Goal: Obtain resource: Download file/media

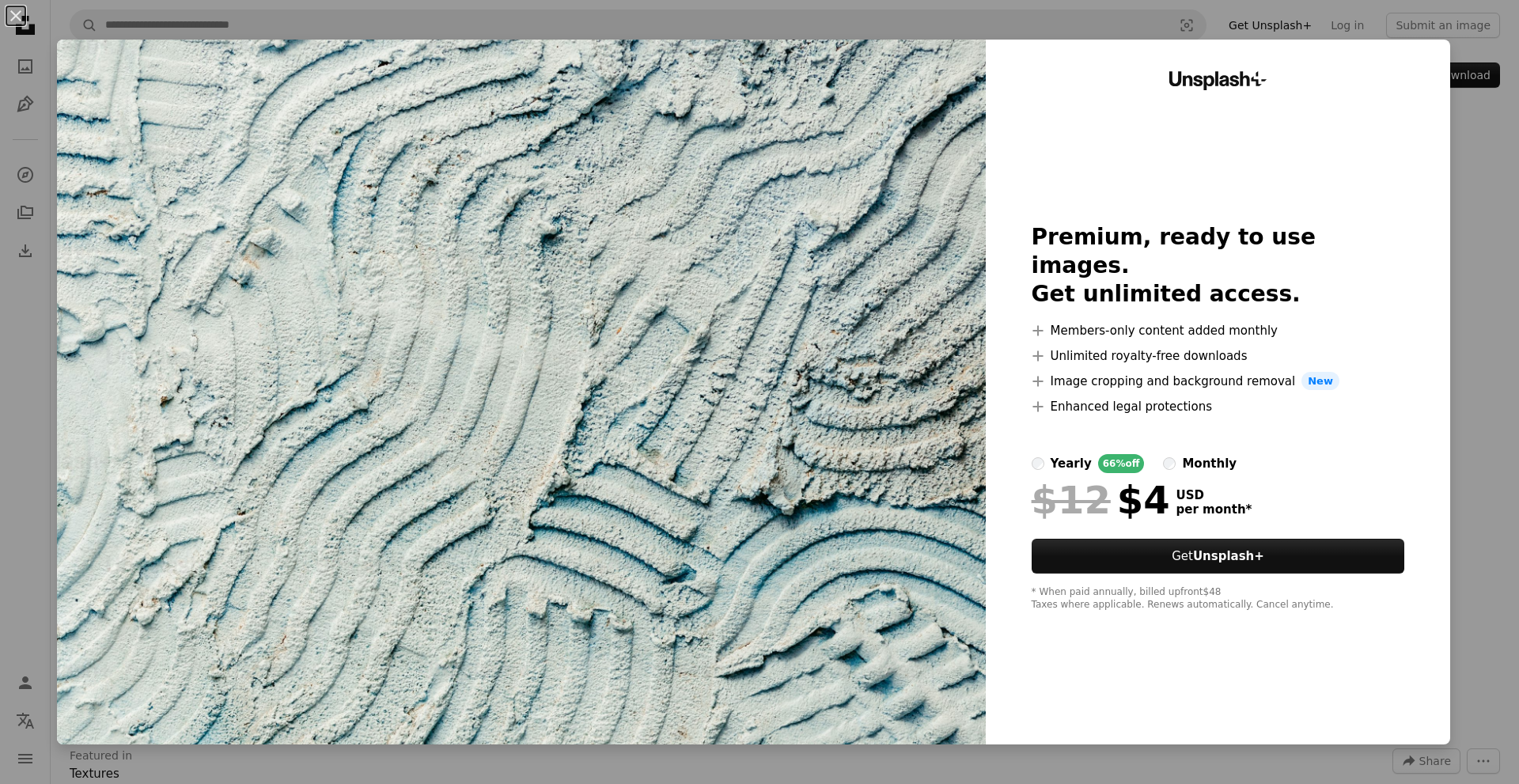
click at [1446, 123] on div "An X shape Unsplash+ Premium, ready to use images. Get unlimited access. A plus…" at bounding box center [760, 392] width 1519 height 784
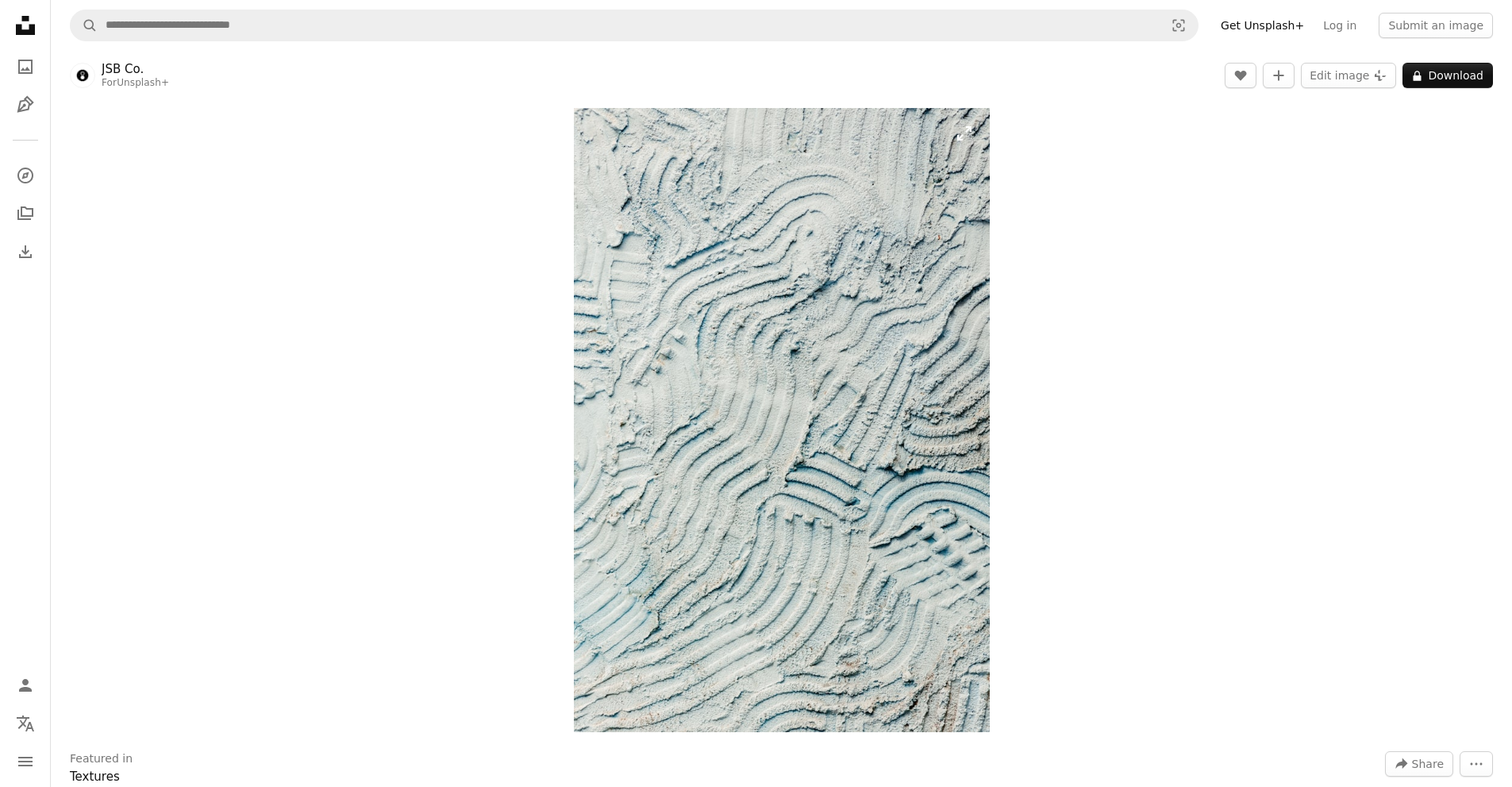
click at [770, 222] on img "Zoom in on this image" at bounding box center [782, 420] width 416 height 624
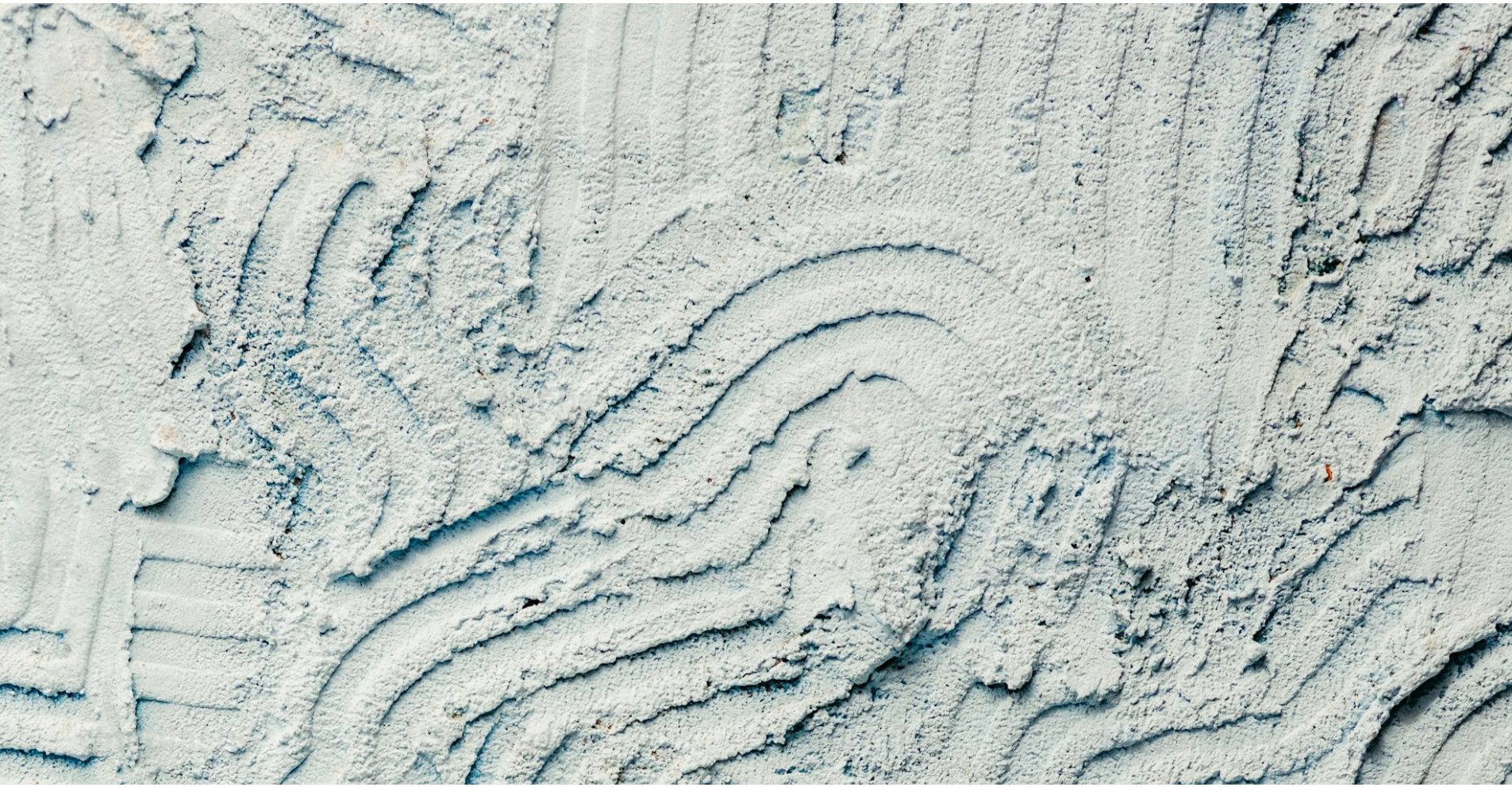
scroll to position [734, 0]
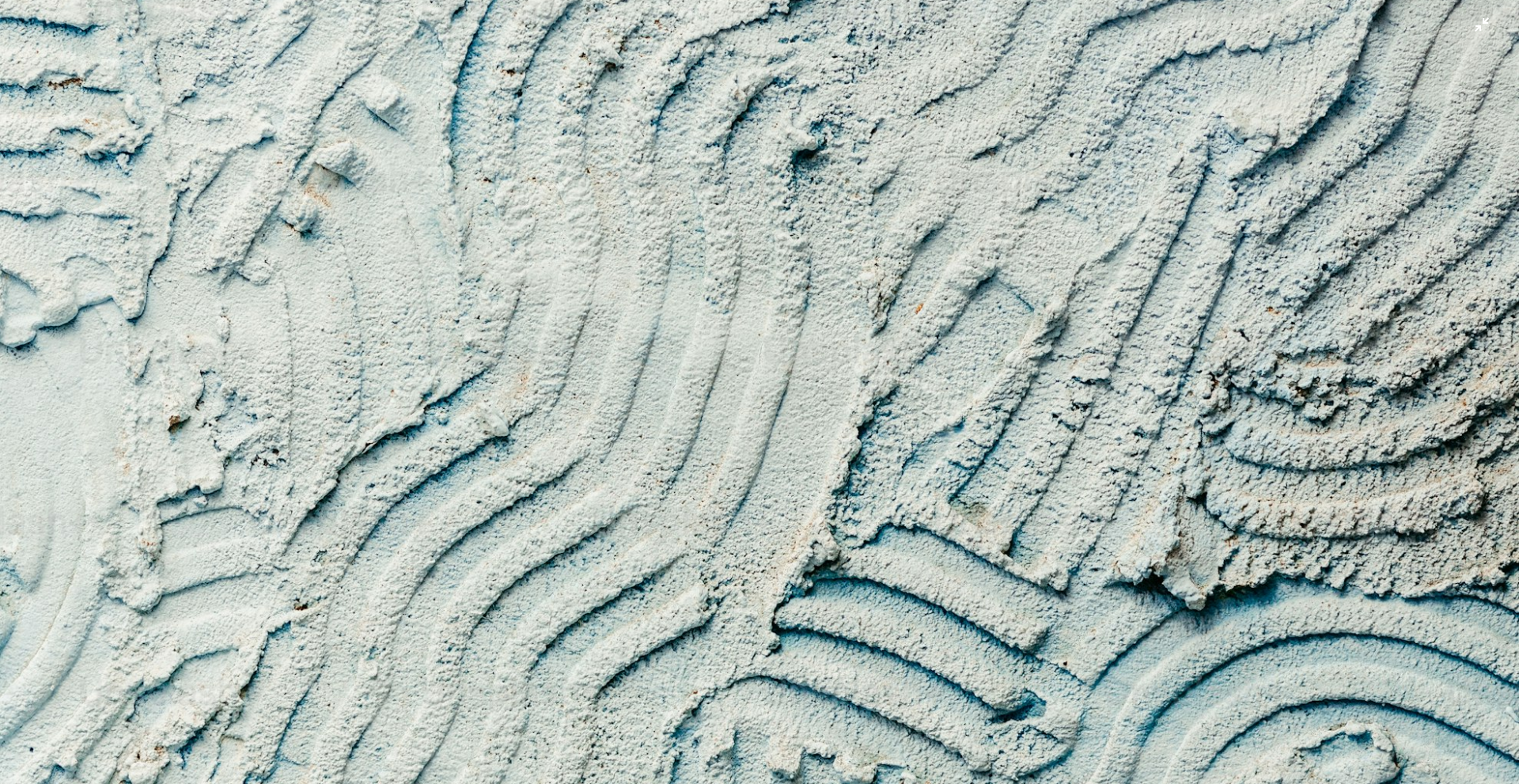
click at [1481, 32] on img "Zoom out on this image" at bounding box center [760, 408] width 1521 height 2281
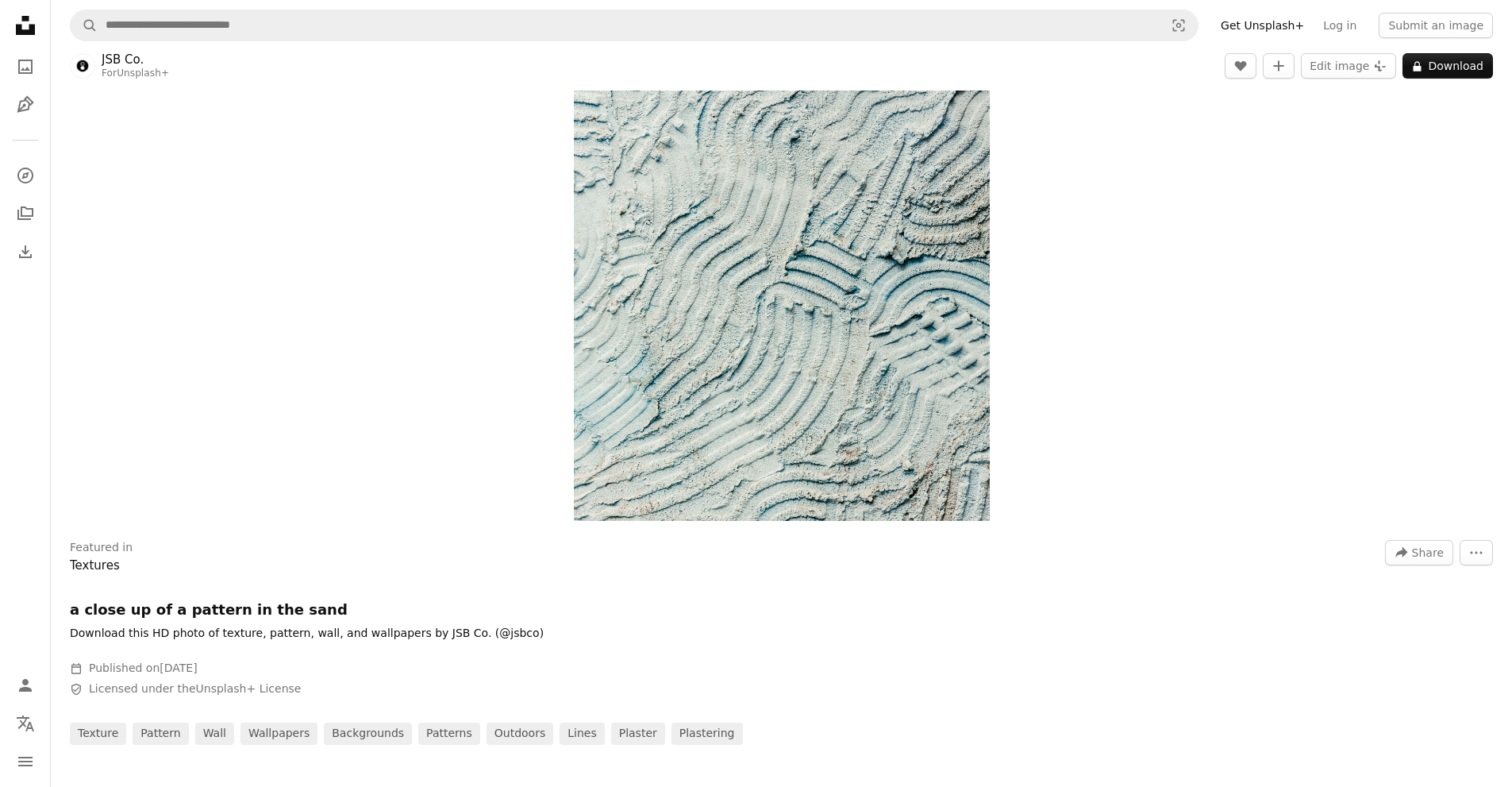
scroll to position [318, 0]
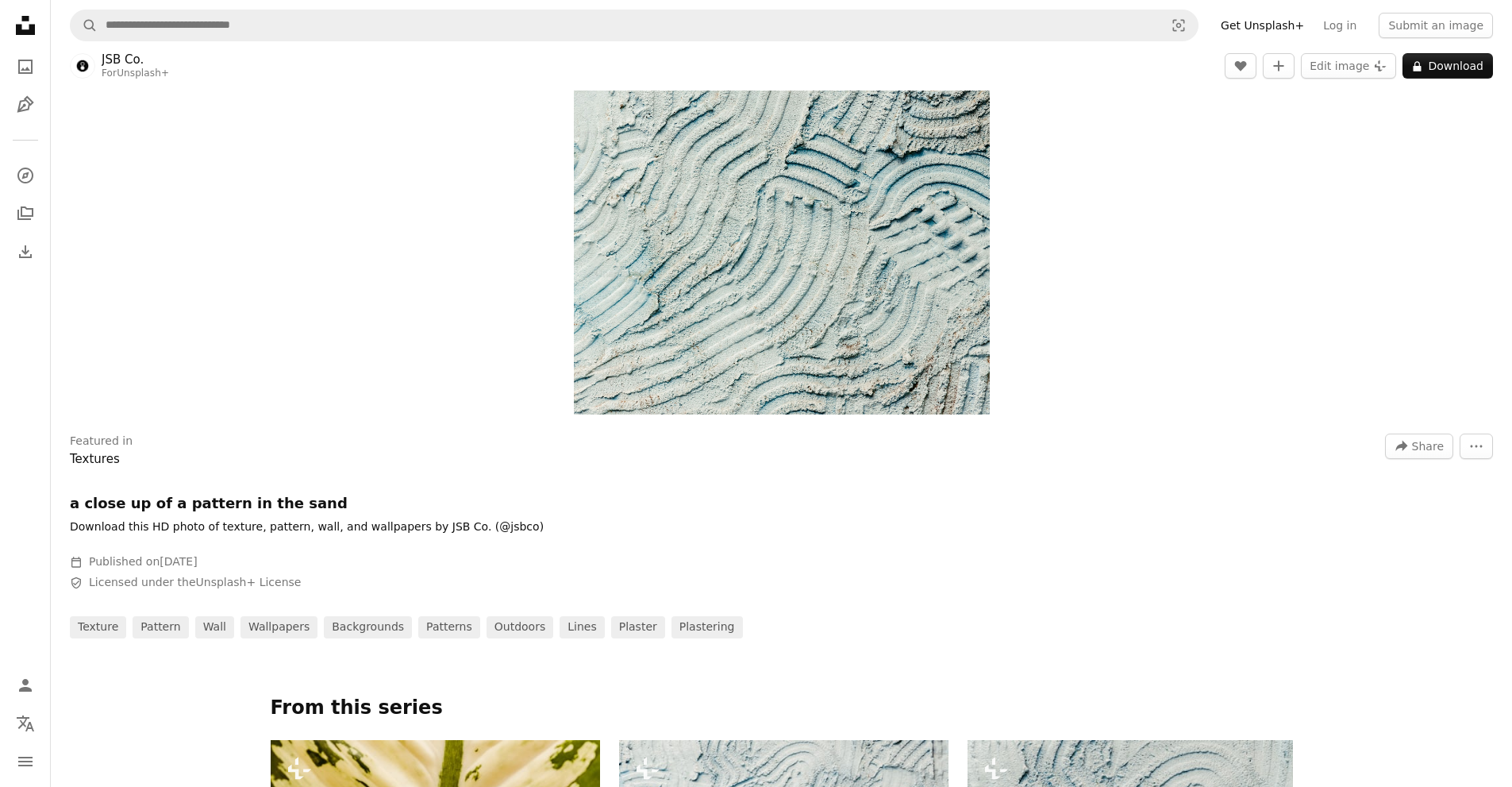
click at [236, 501] on h1 "a close up of a pattern in the sand" at bounding box center [308, 503] width 476 height 19
click at [237, 501] on h1 "a close up of a pattern in the sand" at bounding box center [308, 503] width 476 height 19
click at [238, 501] on h1 "a close up of a pattern in the sand" at bounding box center [308, 503] width 476 height 19
copy h1 "a close up of a pattern in the sand"
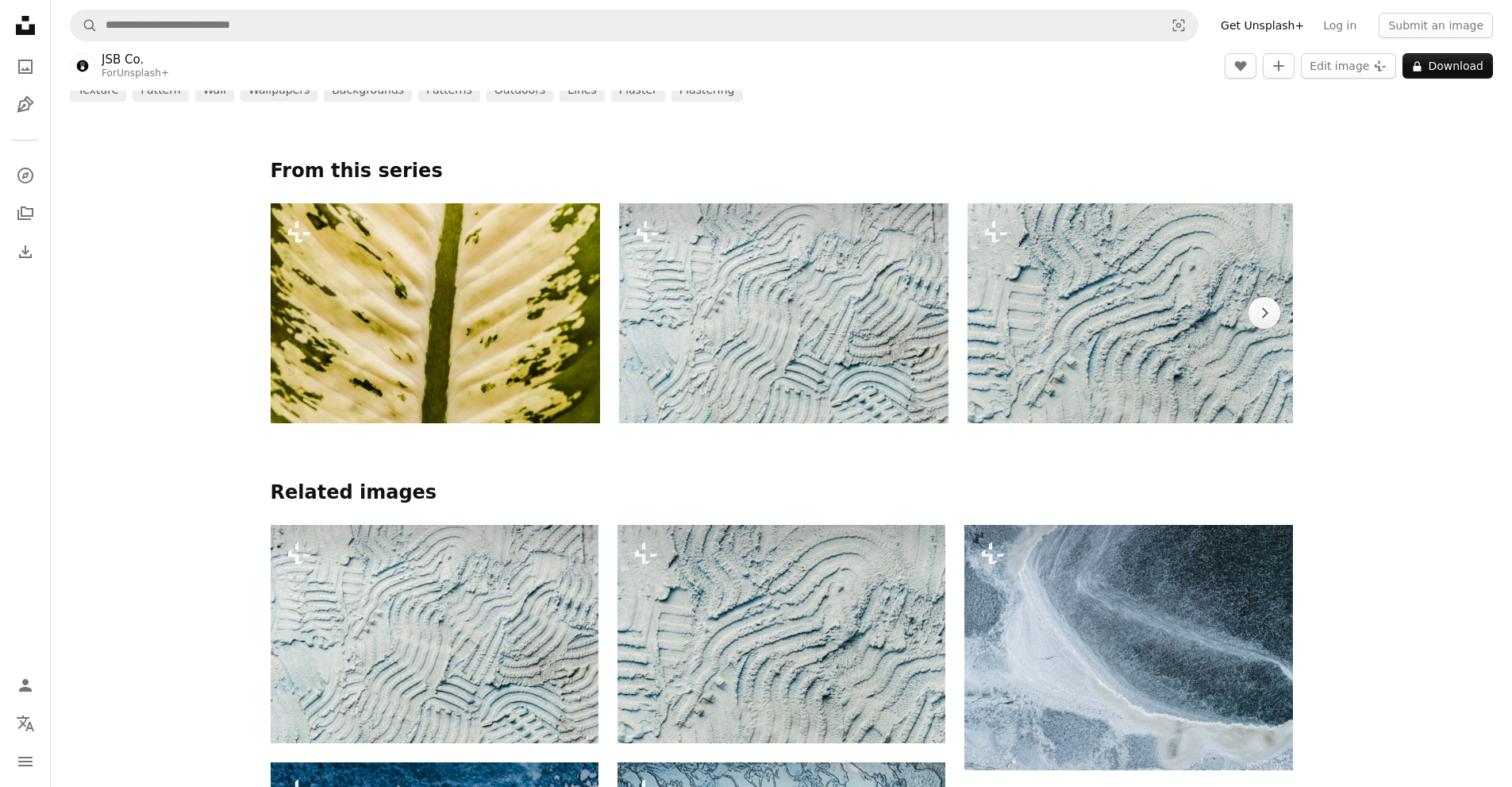
scroll to position [953, 0]
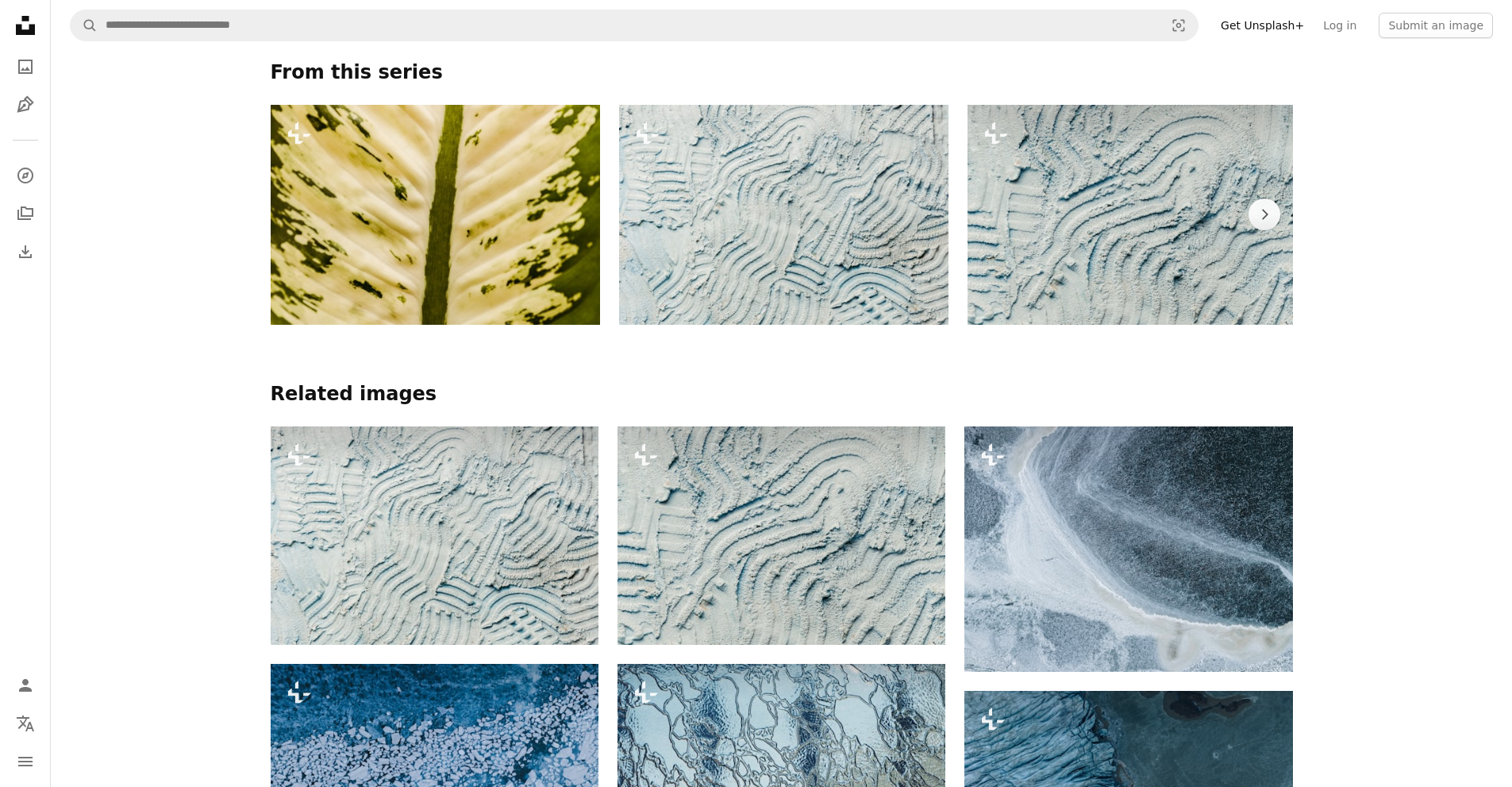
click at [1094, 207] on img at bounding box center [1132, 215] width 330 height 220
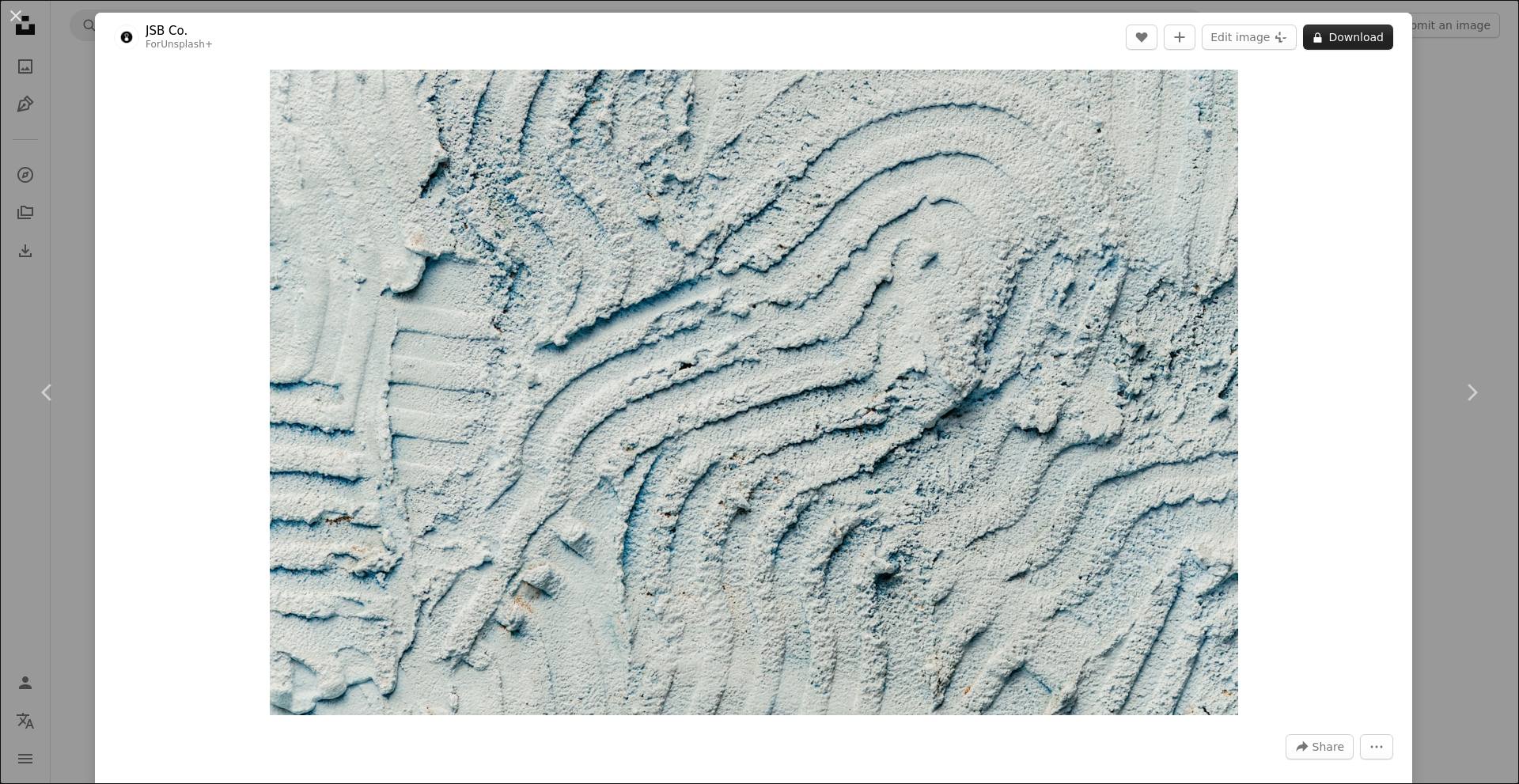
click at [1326, 36] on button "A lock Download" at bounding box center [1348, 37] width 90 height 25
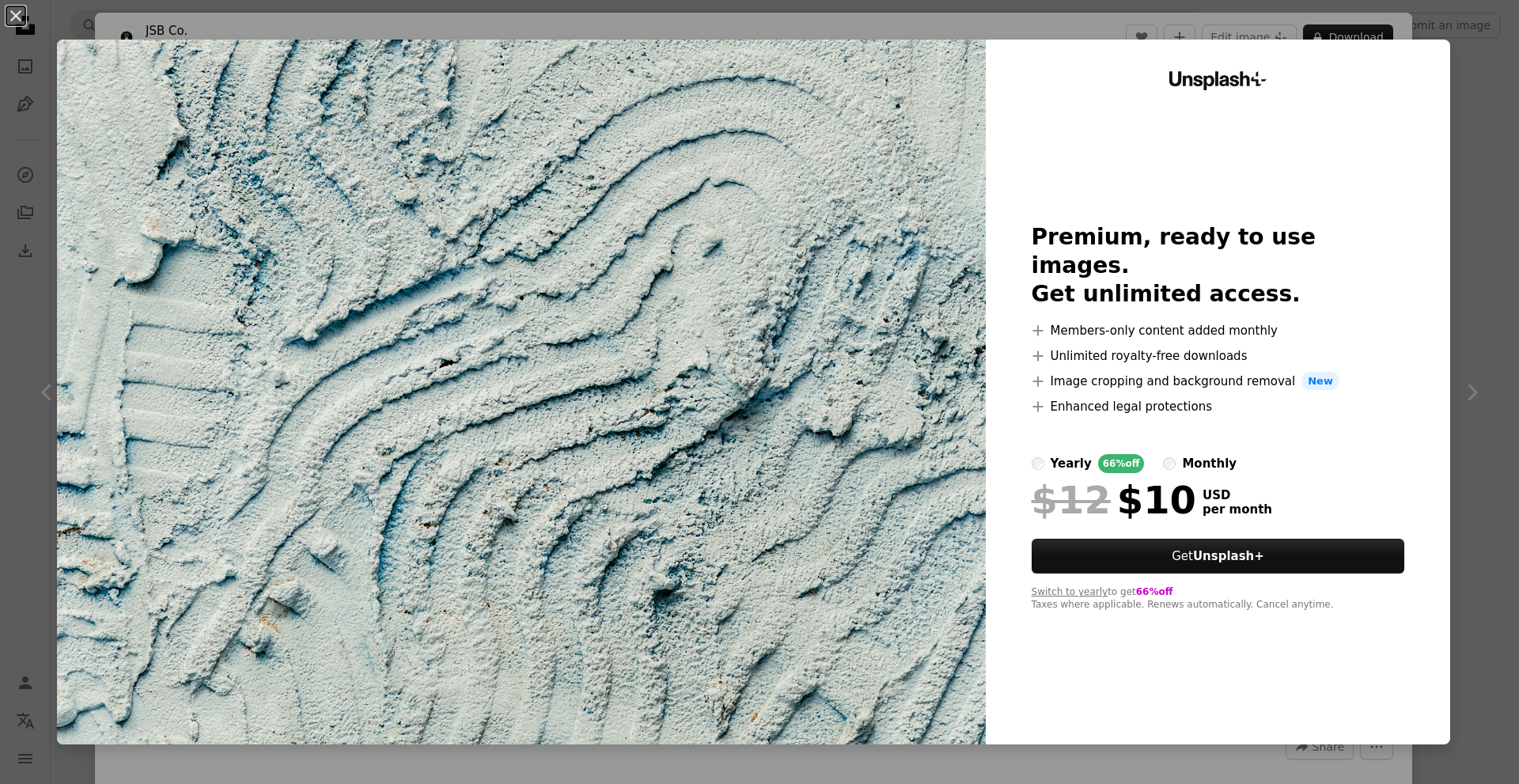
click at [1032, 456] on label "yearly 66% off" at bounding box center [1088, 464] width 113 height 19
drag, startPoint x: 577, startPoint y: 262, endPoint x: 259, endPoint y: 456, distance: 372.5
click at [259, 456] on img at bounding box center [522, 392] width 929 height 705
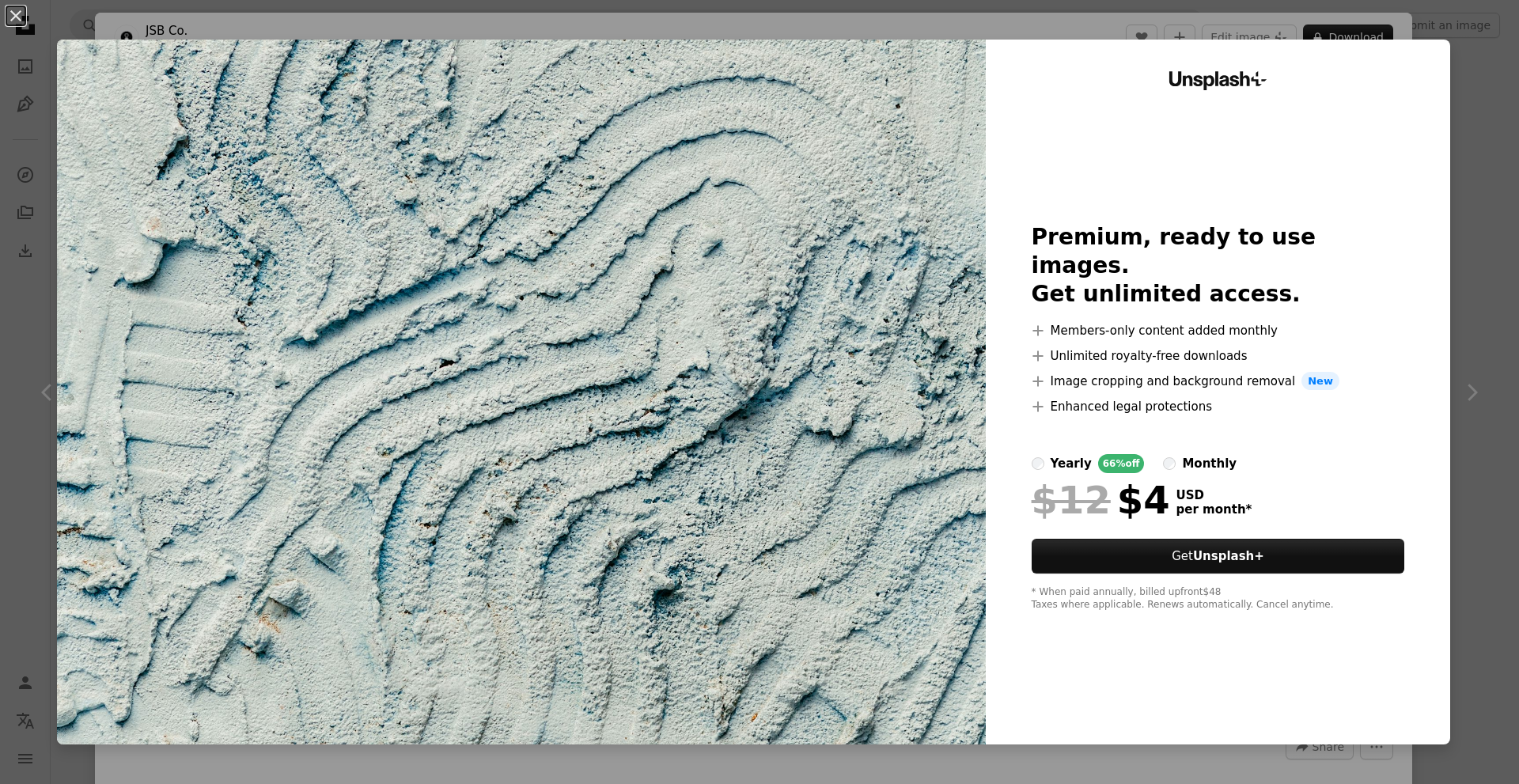
click at [1464, 135] on div "An X shape Unsplash+ Premium, ready to use images. Get unlimited access. A plus…" at bounding box center [760, 392] width 1519 height 784
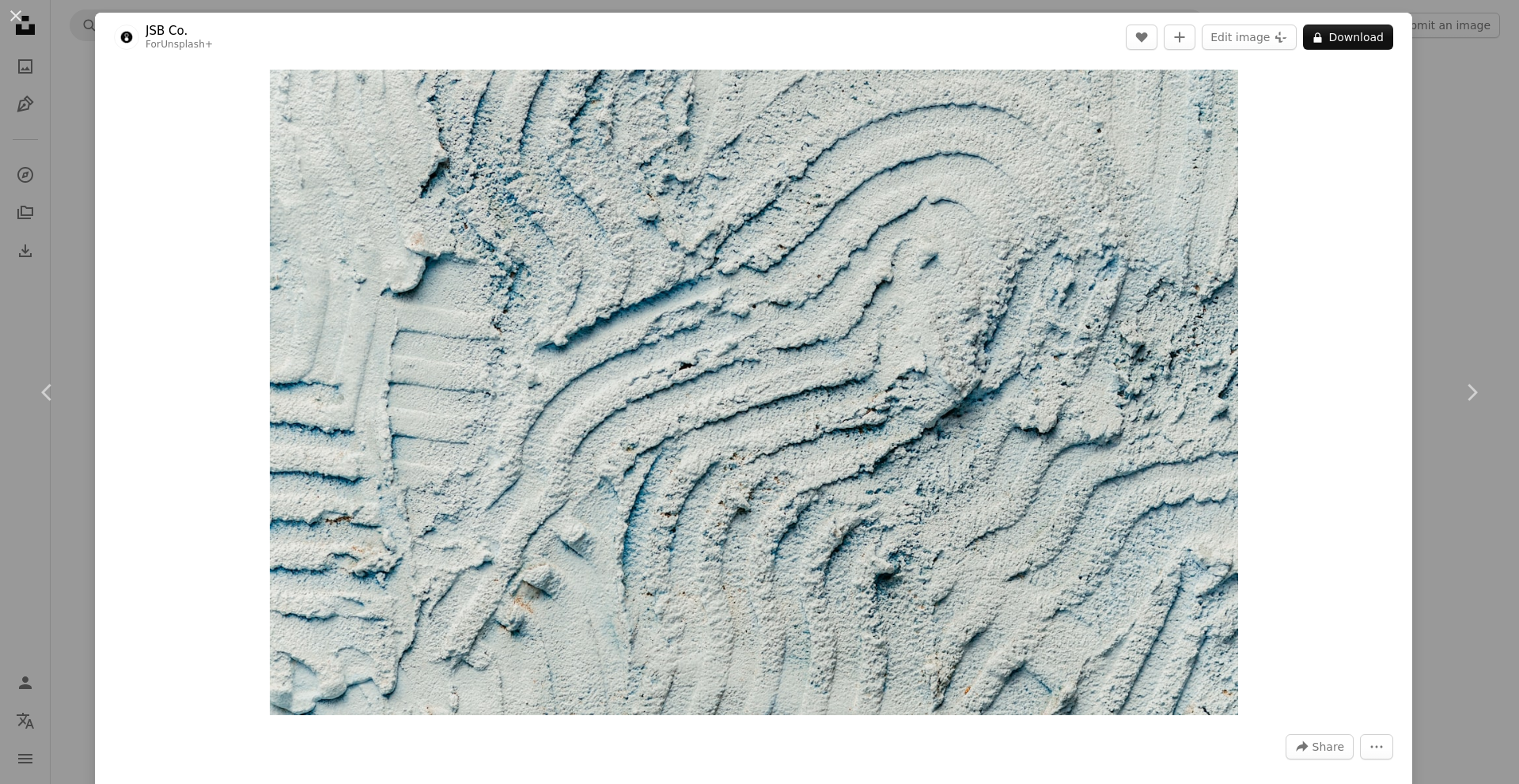
click at [1417, 180] on div "An X shape Chevron left Chevron right JSB Co. For Unsplash+ A heart A plus sign…" at bounding box center [760, 392] width 1519 height 784
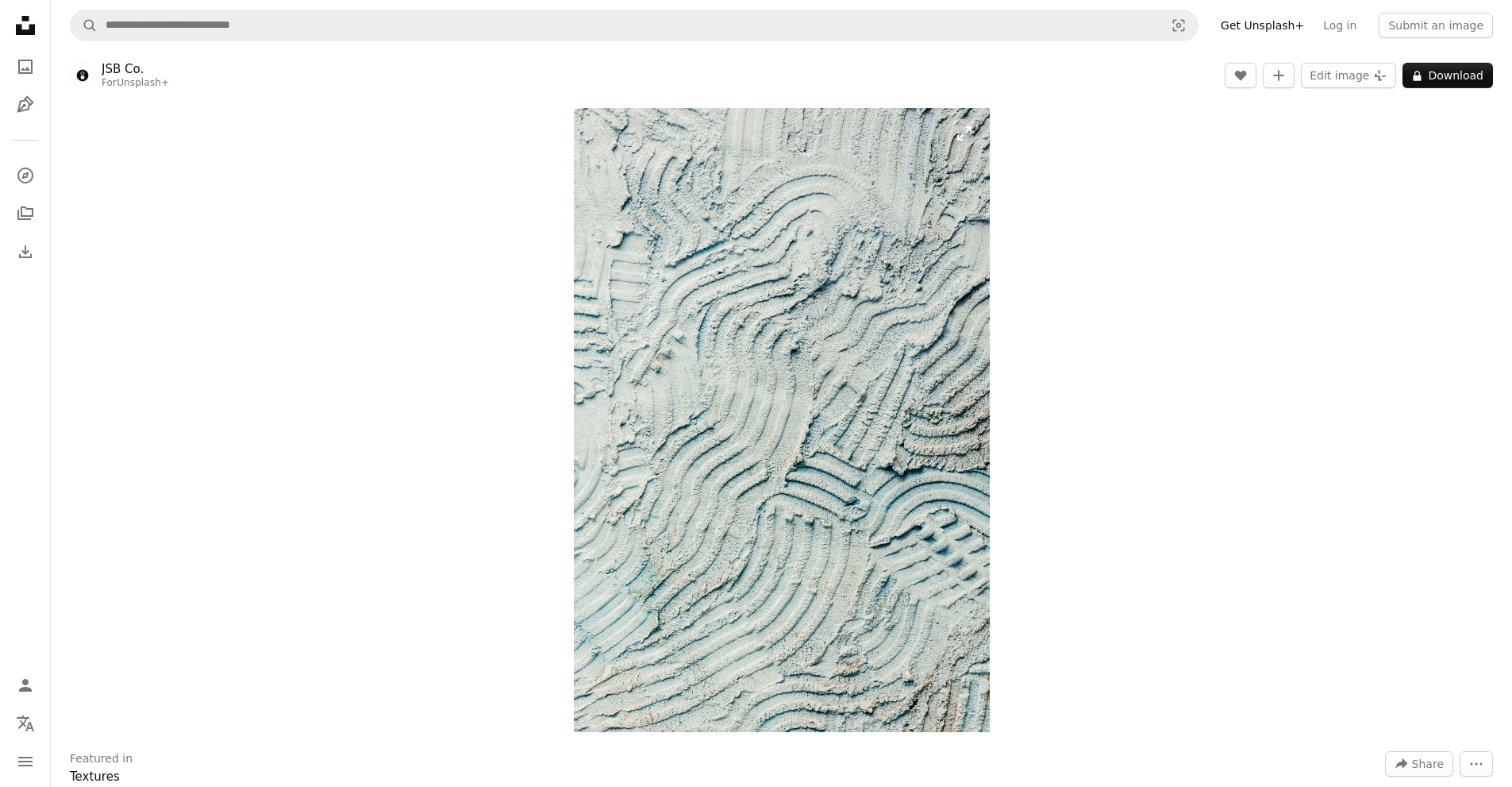
click at [881, 286] on img "Zoom in on this image" at bounding box center [782, 420] width 416 height 624
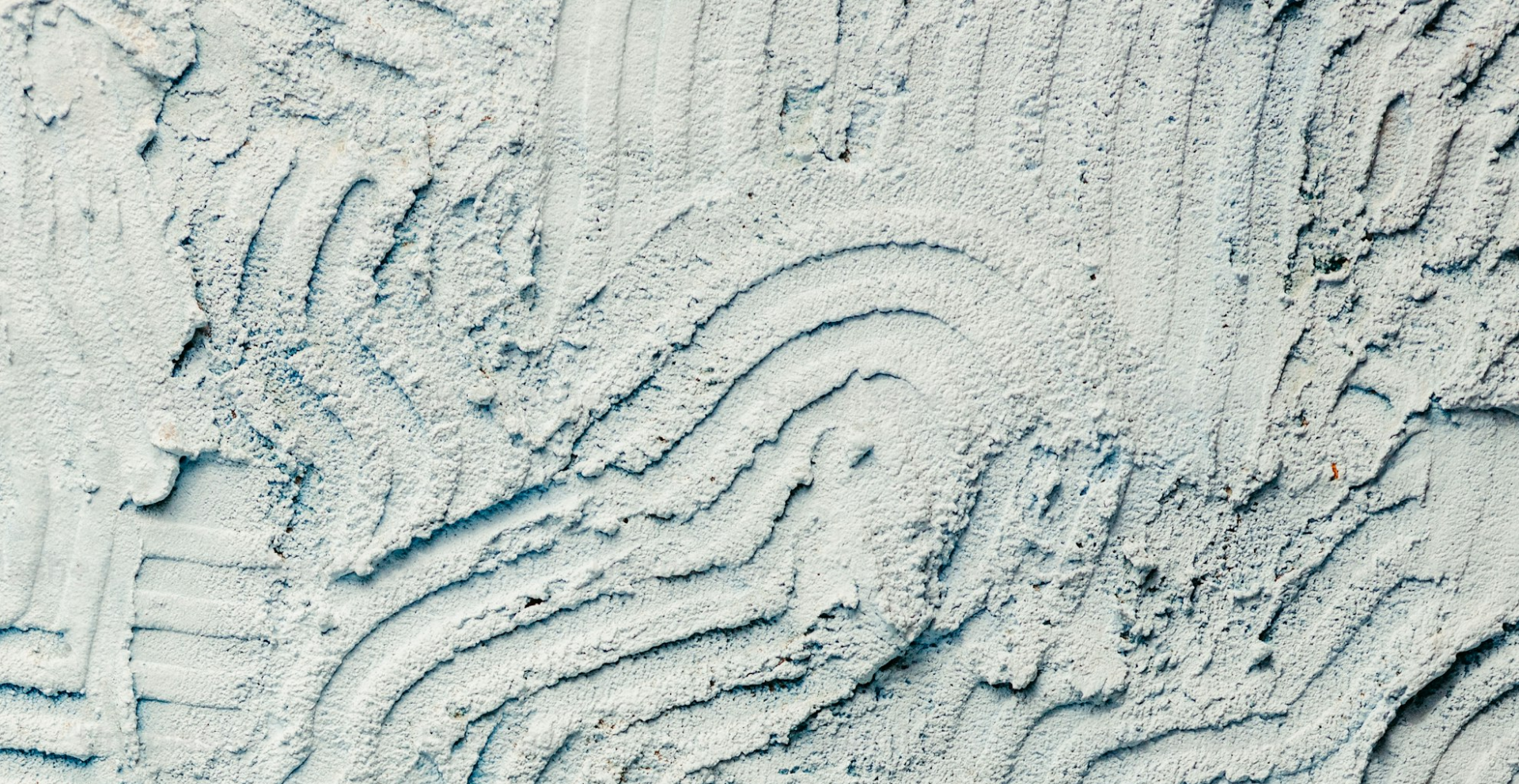
scroll to position [731, 0]
